Goal: Entertainment & Leisure: Consume media (video, audio)

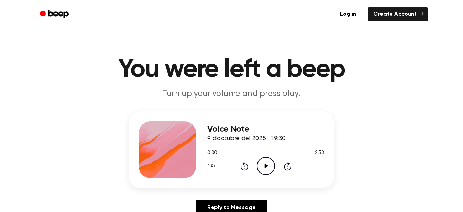
click at [259, 159] on icon "Play Audio" at bounding box center [266, 166] width 18 height 18
click at [422, 140] on div "Voice Note 9 d’octubre del 2025 · 19:30 0:04 2:53 Your browser does not support…" at bounding box center [232, 166] width 446 height 110
click at [438, 150] on div "Voice Note 9 d’octubre del 2025 · 19:30 0:05 2:53 Your browser does not support…" at bounding box center [232, 166] width 446 height 110
click at [269, 161] on icon "Pause Audio" at bounding box center [266, 166] width 18 height 18
click at [264, 161] on icon "Play Audio" at bounding box center [266, 166] width 18 height 18
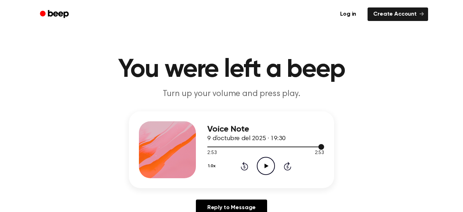
click at [262, 163] on icon "Play Audio" at bounding box center [266, 166] width 18 height 18
click at [287, 167] on icon at bounding box center [287, 167] width 2 height 3
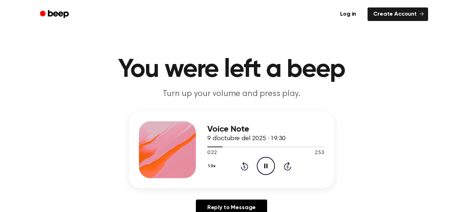
click at [287, 167] on icon at bounding box center [287, 167] width 2 height 3
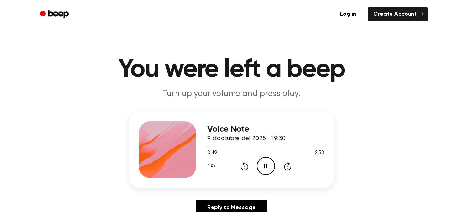
click at [257, 164] on icon "Pause Audio" at bounding box center [266, 166] width 18 height 18
click at [287, 163] on icon at bounding box center [287, 166] width 7 height 9
click at [263, 163] on icon "Play Audio" at bounding box center [266, 166] width 18 height 18
click at [261, 165] on icon "Pause Audio" at bounding box center [266, 166] width 18 height 18
click at [261, 165] on icon "Play Audio" at bounding box center [266, 166] width 18 height 18
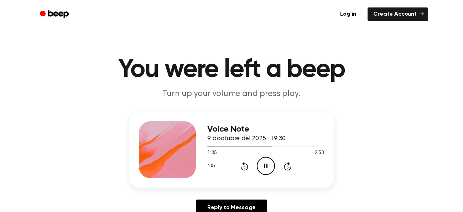
click at [262, 168] on icon "Pause Audio" at bounding box center [266, 166] width 18 height 18
click at [268, 159] on icon "Play Audio" at bounding box center [266, 166] width 18 height 18
click at [268, 159] on icon "Pause Audio" at bounding box center [266, 166] width 18 height 18
click at [265, 163] on icon "Play Audio" at bounding box center [266, 166] width 18 height 18
click at [277, 159] on div "1.0x Rewind 5 seconds Pause Audio Skip 5 seconds" at bounding box center [265, 166] width 117 height 18
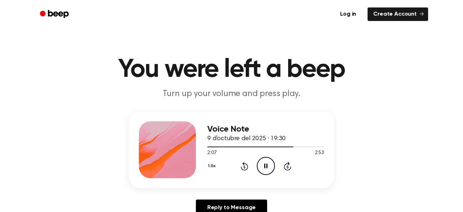
click at [267, 168] on icon "Pause Audio" at bounding box center [266, 166] width 18 height 18
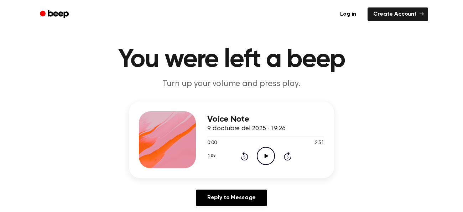
scroll to position [14, 0]
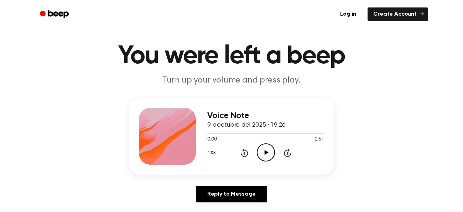
click at [264, 162] on div "Voice Note 9 d’octubre del 2025 · 19:26 0:00 2:51 Your browser does not support…" at bounding box center [265, 136] width 117 height 57
click at [266, 155] on icon "Play Audio" at bounding box center [266, 153] width 18 height 18
click at [267, 153] on icon "Play Audio" at bounding box center [266, 153] width 18 height 18
click at [422, 162] on div "Voice Note 9 d’octubre del 2025 · 19:26 2:04 2:51 Your browser does not support…" at bounding box center [232, 153] width 446 height 110
click at [274, 157] on icon "Play Audio" at bounding box center [266, 153] width 18 height 18
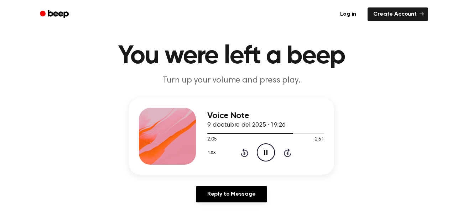
click at [266, 155] on icon at bounding box center [265, 152] width 3 height 5
click at [272, 154] on icon "Play Audio" at bounding box center [266, 153] width 18 height 18
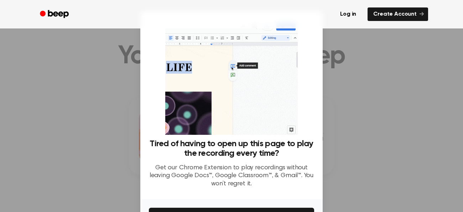
click at [382, 132] on div at bounding box center [231, 106] width 463 height 212
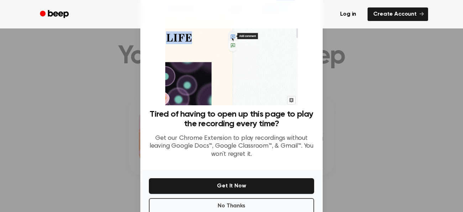
scroll to position [47, 0]
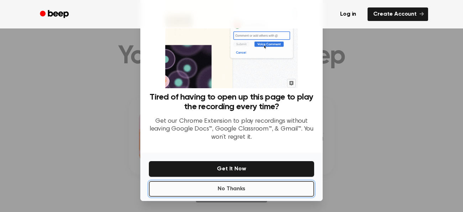
click at [262, 193] on button "No Thanks" at bounding box center [231, 189] width 165 height 16
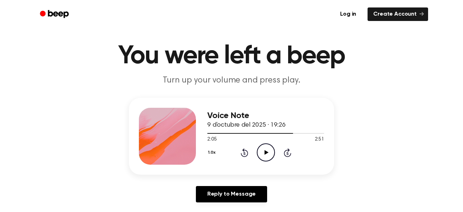
click at [266, 149] on icon "Play Audio" at bounding box center [266, 153] width 18 height 18
